Goal: Register for event/course

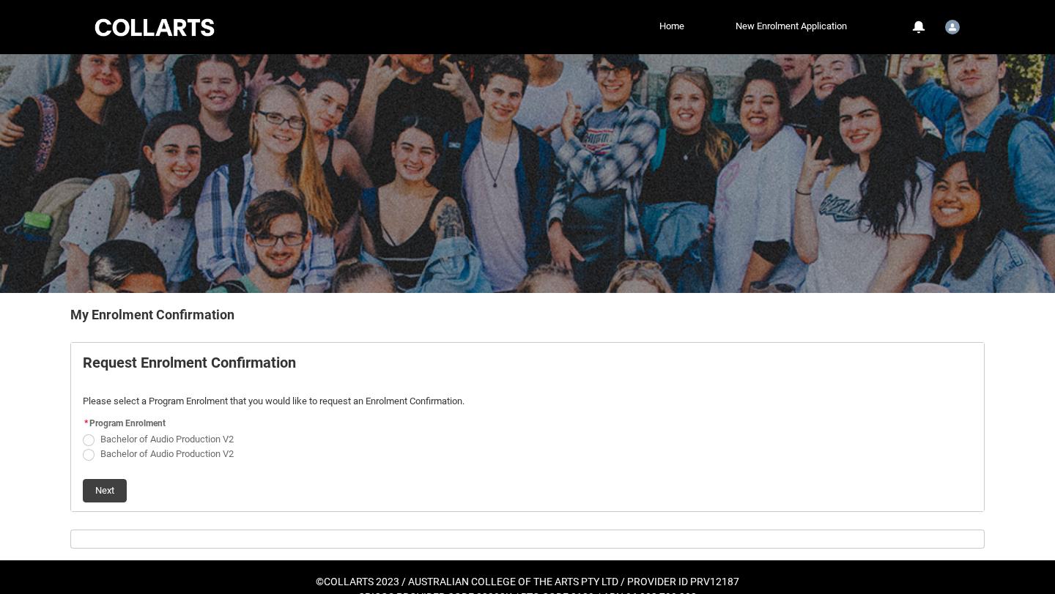
scroll to position [25, 0]
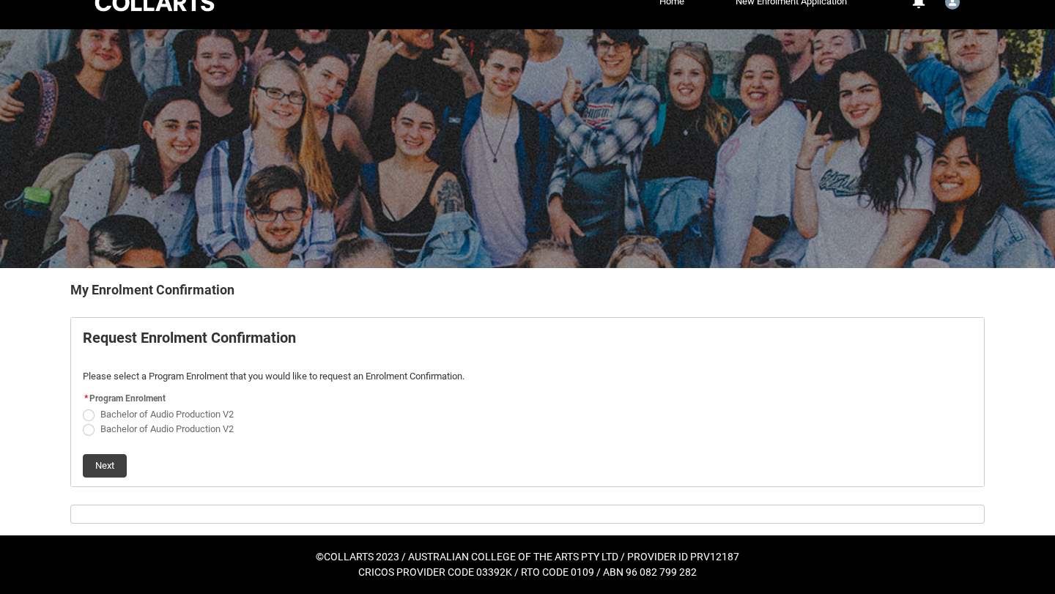
click at [218, 411] on span "Bachelor of Audio Production V2" at bounding box center [166, 414] width 133 height 11
click at [83, 407] on input "Bachelor of Audio Production V2" at bounding box center [82, 406] width 1 height 1
radio input "true"
click at [165, 432] on span "Bachelor of Audio Production V2" at bounding box center [166, 428] width 133 height 11
click at [83, 421] on input "Bachelor of Audio Production V2" at bounding box center [82, 420] width 1 height 1
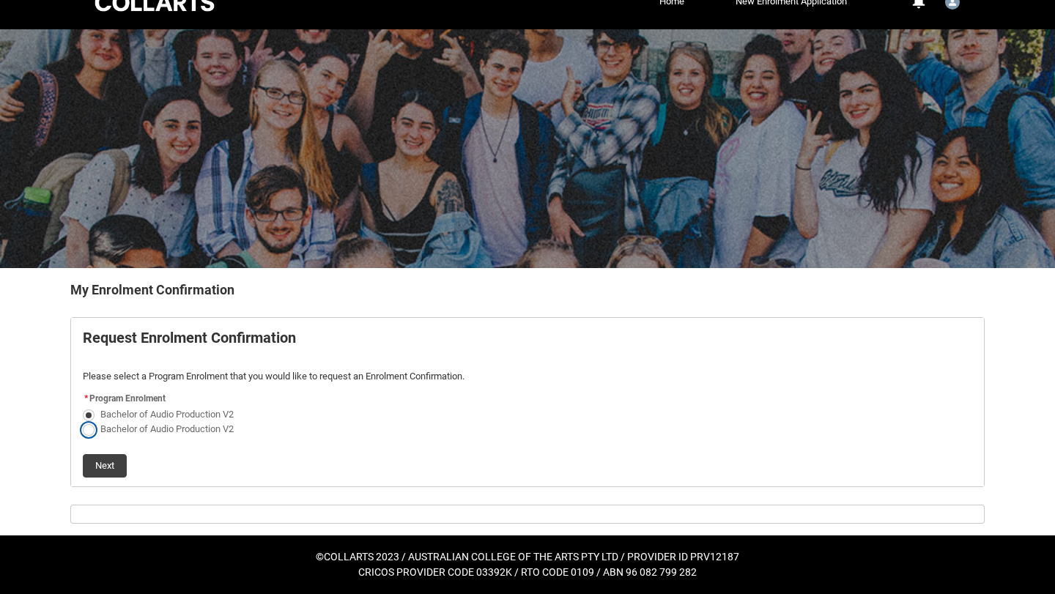
radio input "true"
click at [116, 412] on span "Bachelor of Audio Production V2" at bounding box center [166, 414] width 133 height 11
click at [83, 407] on input "Bachelor of Audio Production V2" at bounding box center [82, 406] width 1 height 1
radio input "true"
